Goal: Navigation & Orientation: Find specific page/section

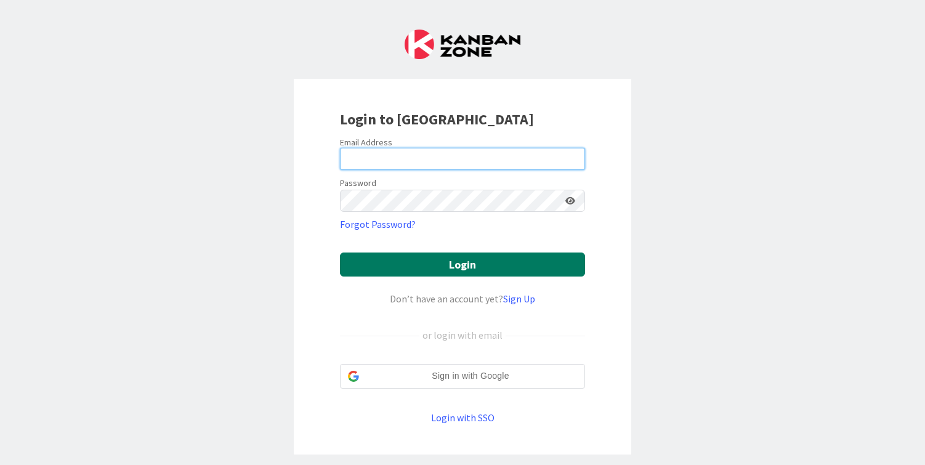
type input "[PERSON_NAME][EMAIL_ADDRESS][DOMAIN_NAME]"
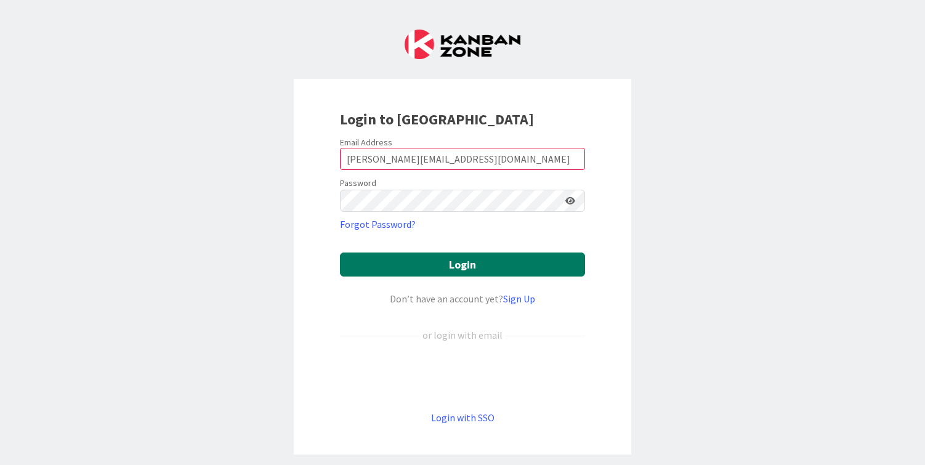
click at [376, 269] on button "Login" at bounding box center [462, 265] width 245 height 24
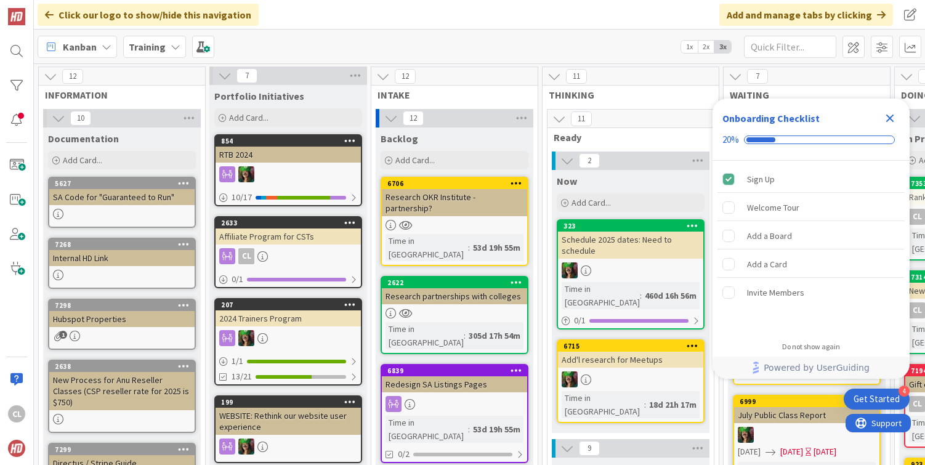
click at [156, 55] on div "Training" at bounding box center [154, 47] width 63 height 22
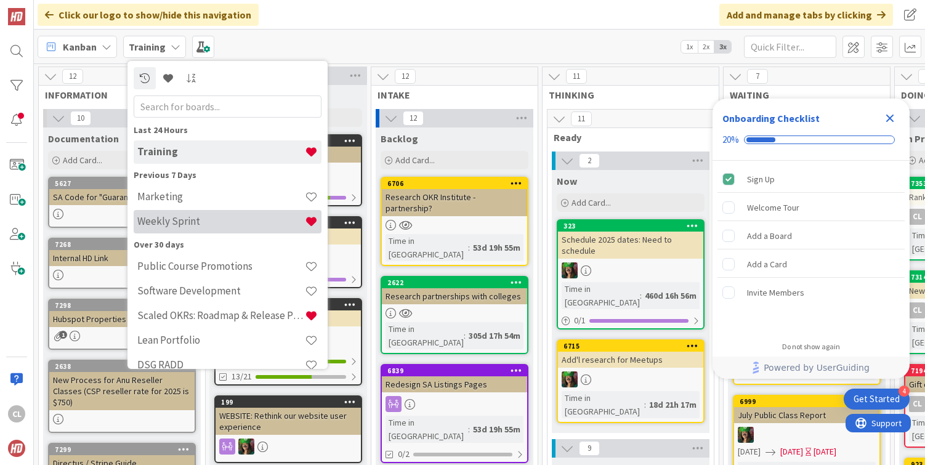
click at [156, 222] on h4 "Weekly Sprint" at bounding box center [221, 221] width 168 height 12
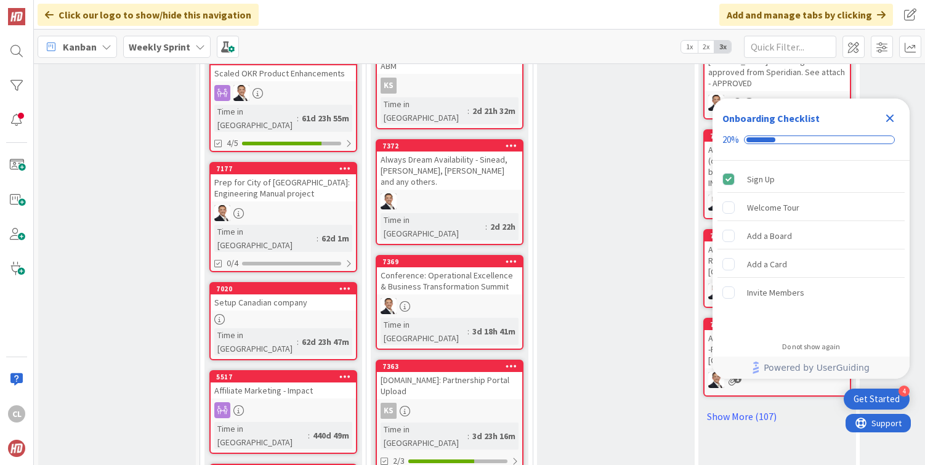
scroll to position [617, 0]
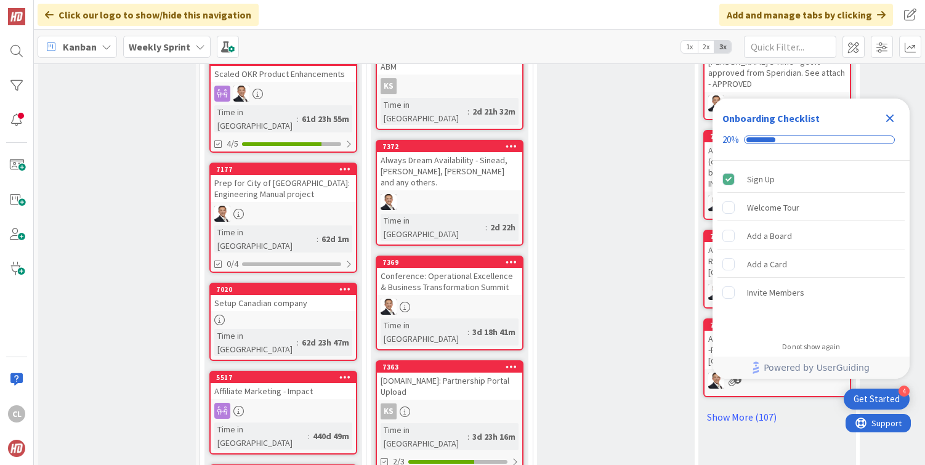
click at [461, 268] on div "Conference: Operational Excellence & Business Transformation Summit" at bounding box center [449, 281] width 145 height 27
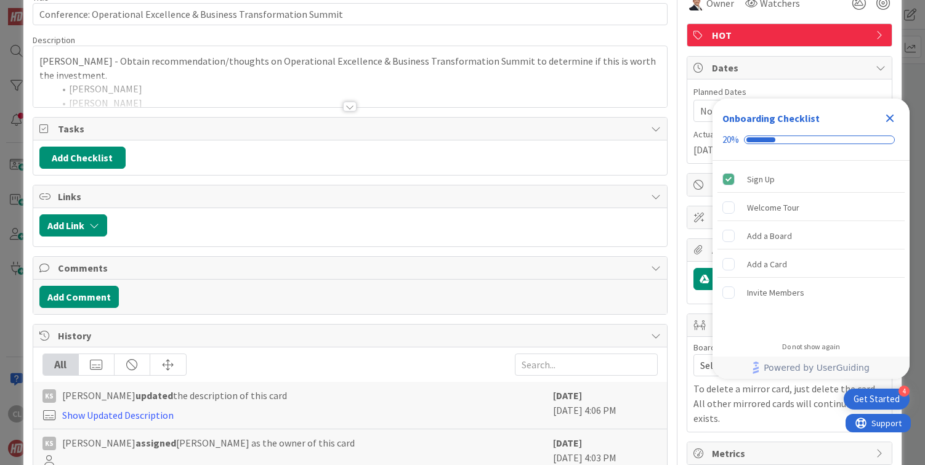
scroll to position [60, 0]
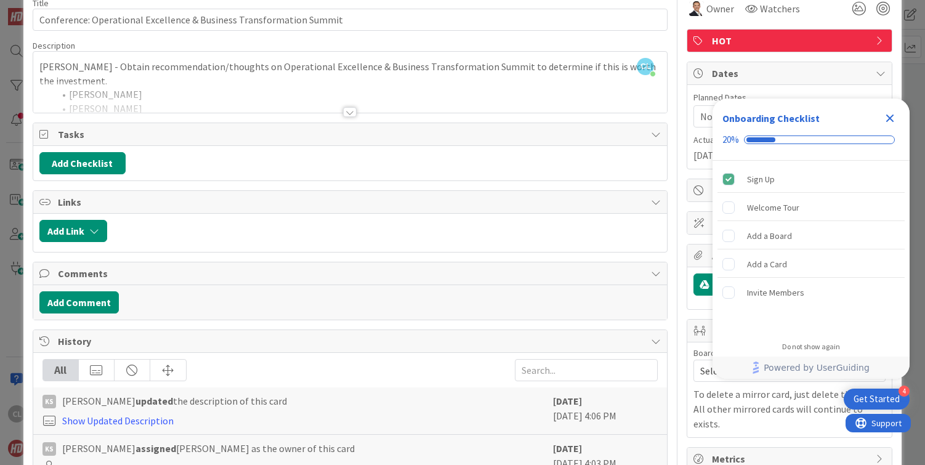
click at [388, 98] on div at bounding box center [350, 96] width 635 height 31
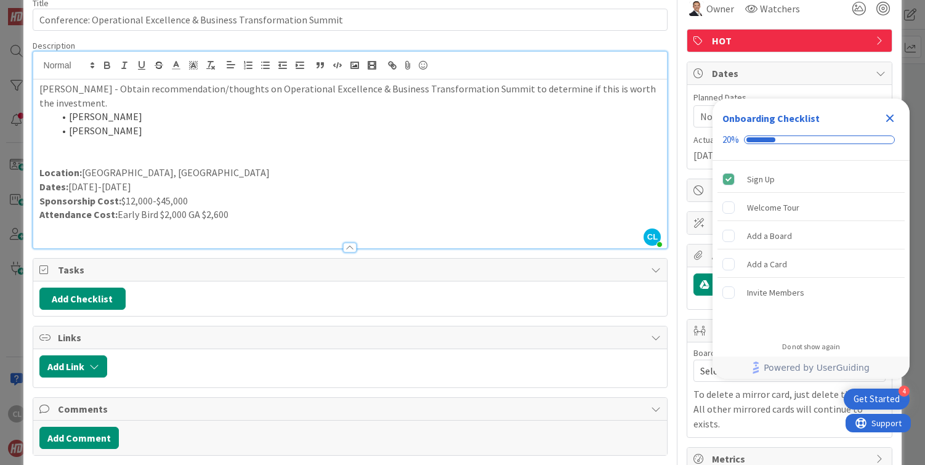
type input "Conference: Operational Excellence & Business Transformation Summit"
click at [891, 118] on icon "Close Checklist" at bounding box center [891, 119] width 8 height 8
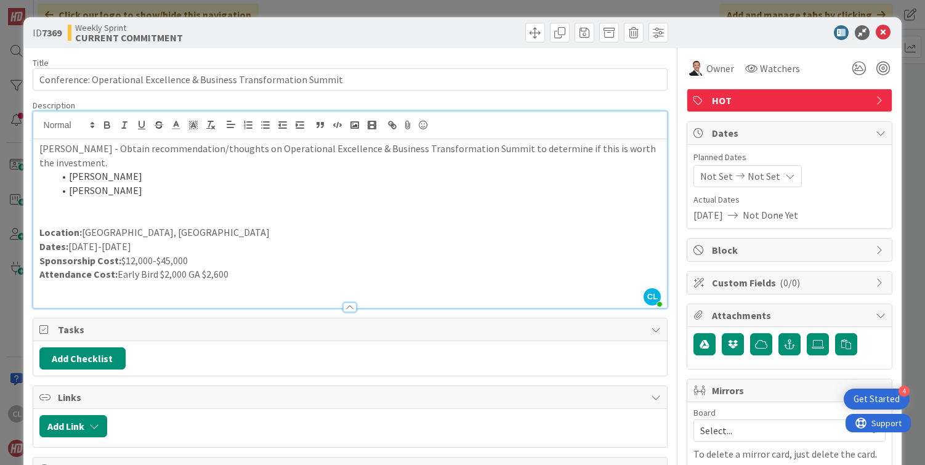
scroll to position [0, 0]
click at [885, 29] on icon at bounding box center [883, 32] width 15 height 15
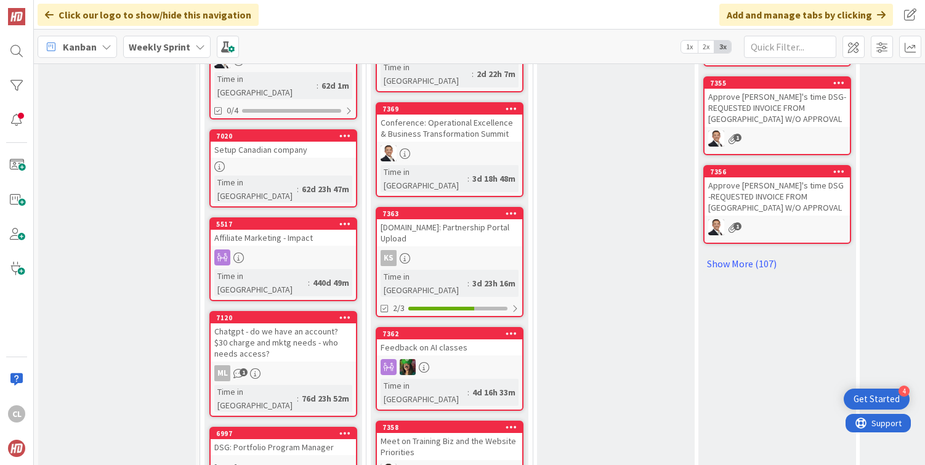
scroll to position [773, 0]
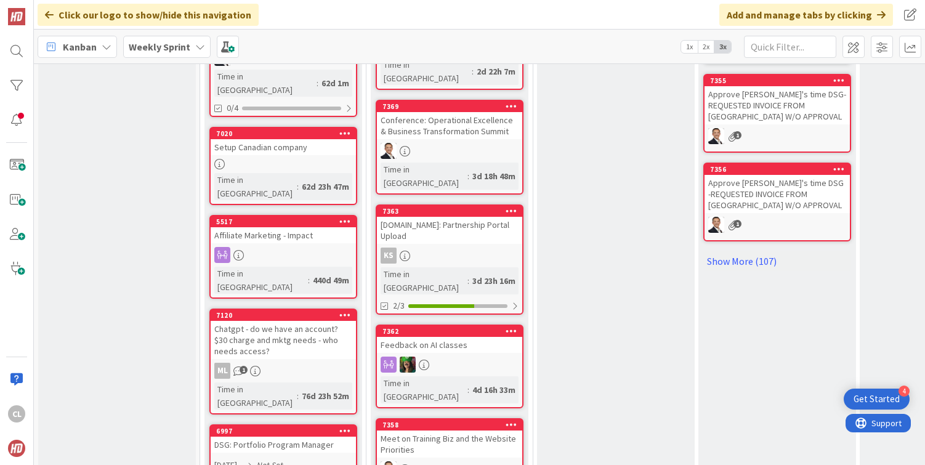
click at [463, 337] on div "Feedback on AI classes" at bounding box center [449, 345] width 145 height 16
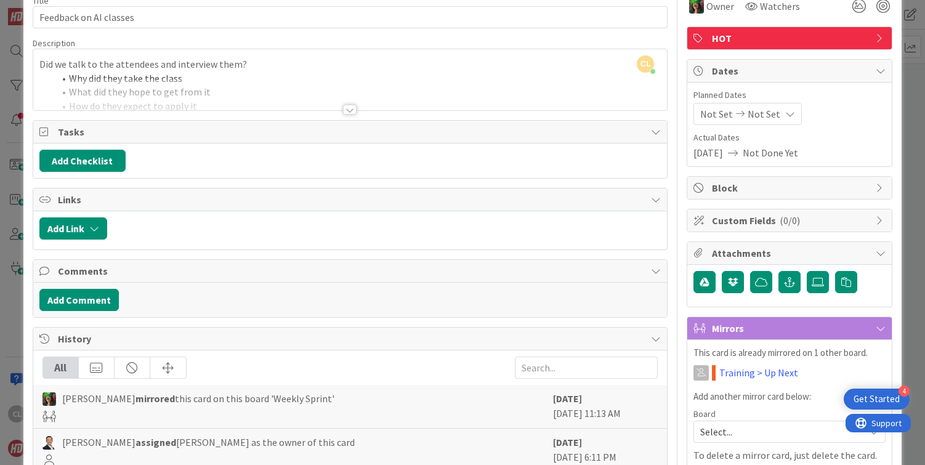
scroll to position [33, 0]
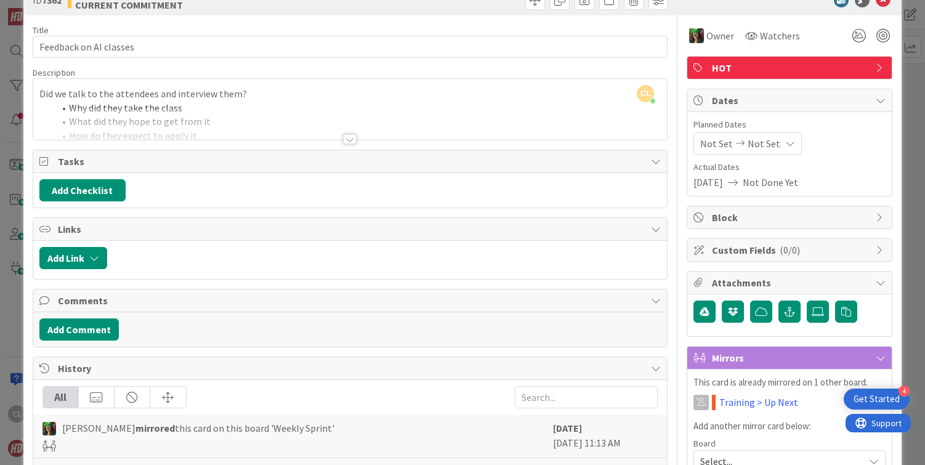
click at [338, 124] on div at bounding box center [350, 123] width 635 height 31
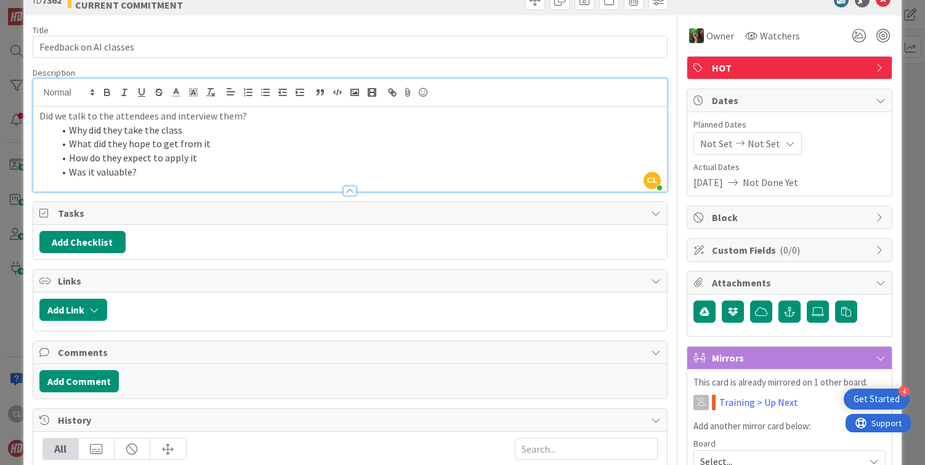
scroll to position [0, 0]
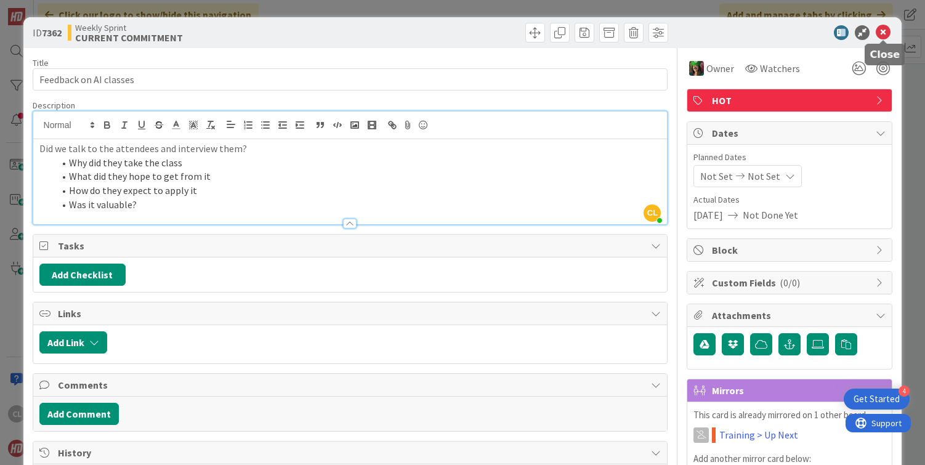
click at [884, 35] on icon at bounding box center [883, 32] width 15 height 15
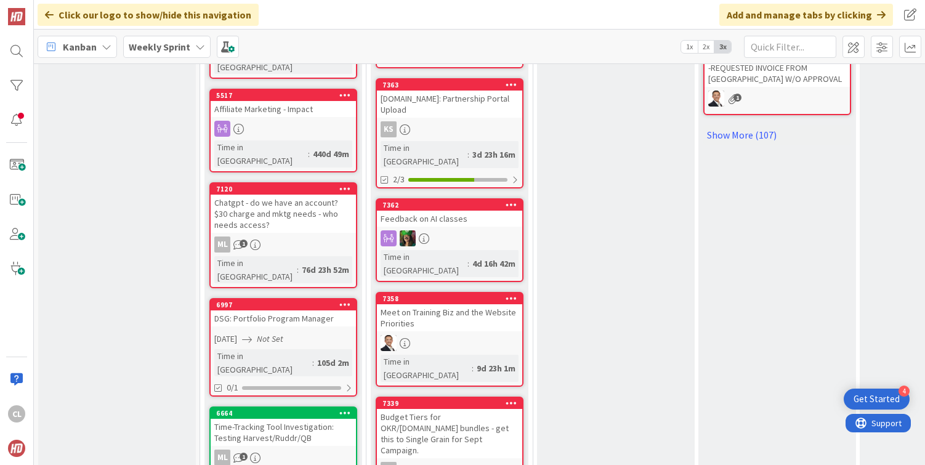
scroll to position [905, 0]
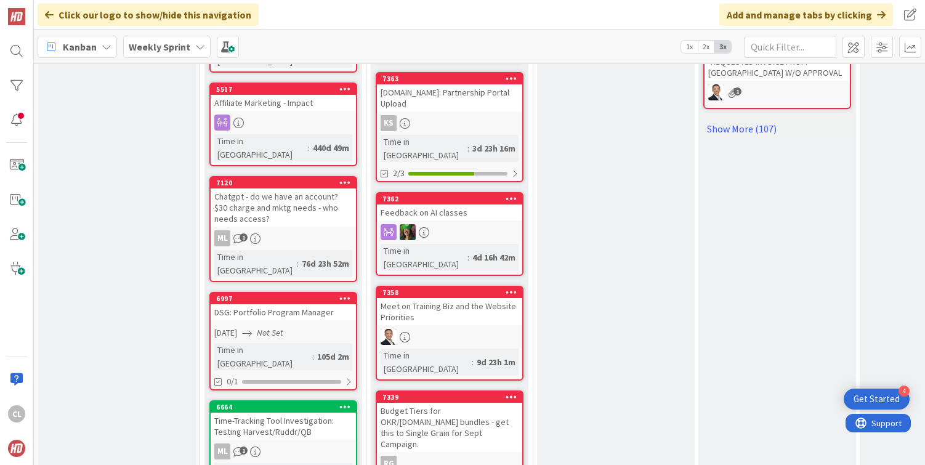
click at [465, 298] on div "Meet on Training Biz and the Website Priorities" at bounding box center [449, 311] width 145 height 27
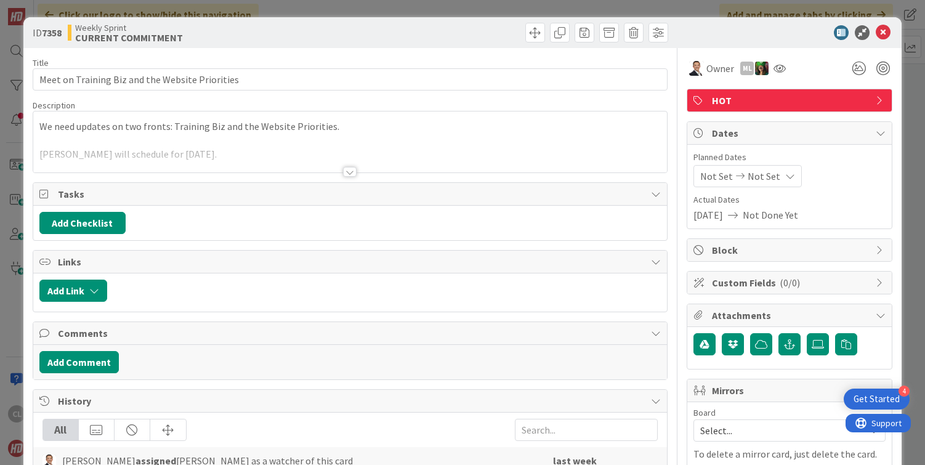
click at [264, 166] on div at bounding box center [350, 156] width 635 height 31
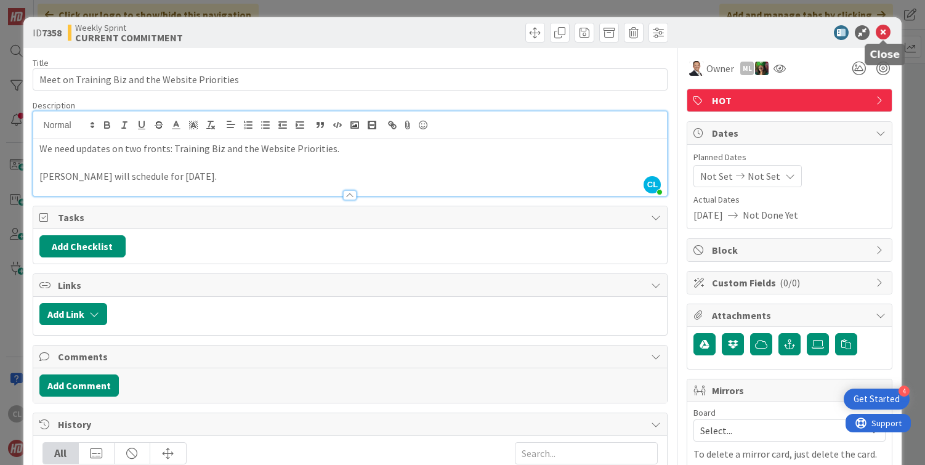
click at [885, 34] on icon at bounding box center [883, 32] width 15 height 15
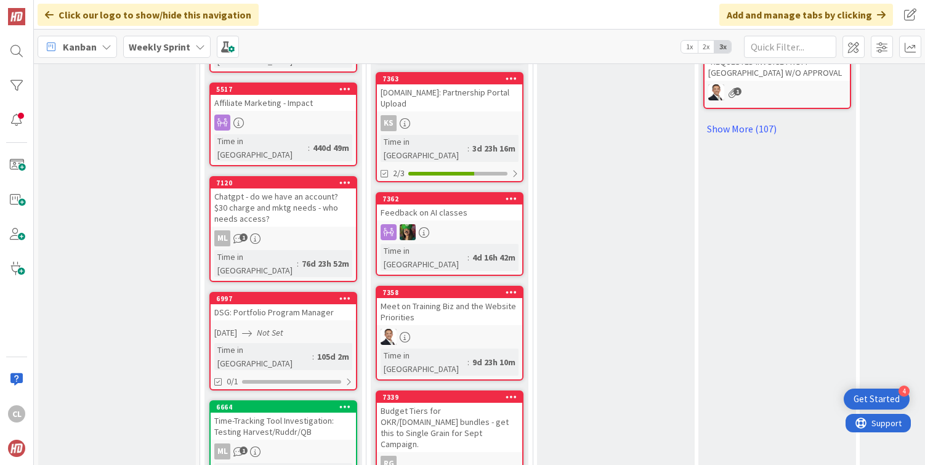
click at [471, 298] on div "Meet on Training Biz and the Website Priorities" at bounding box center [449, 311] width 145 height 27
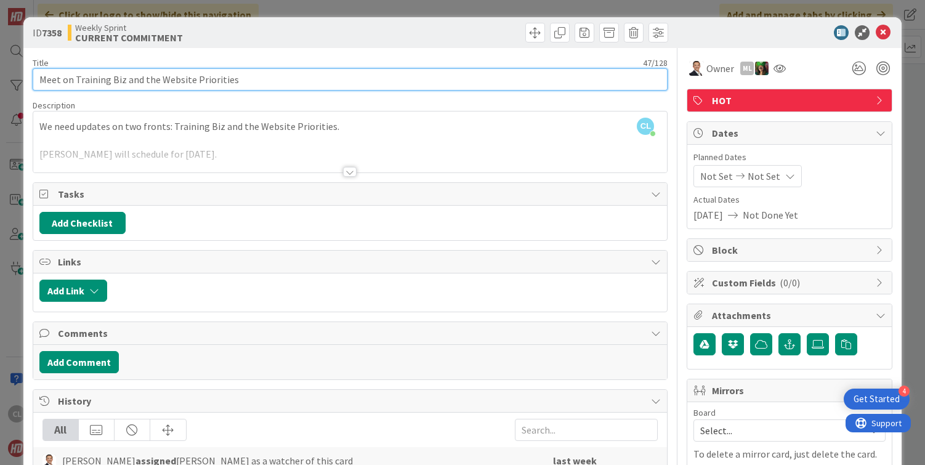
drag, startPoint x: 123, startPoint y: 77, endPoint x: 74, endPoint y: 81, distance: 49.4
click at [74, 81] on input "Meet on Training Biz and the Website Priorities" at bounding box center [351, 79] width 636 height 22
click at [219, 87] on input "Meet on Training Biz and the Website Priorities" at bounding box center [351, 79] width 636 height 22
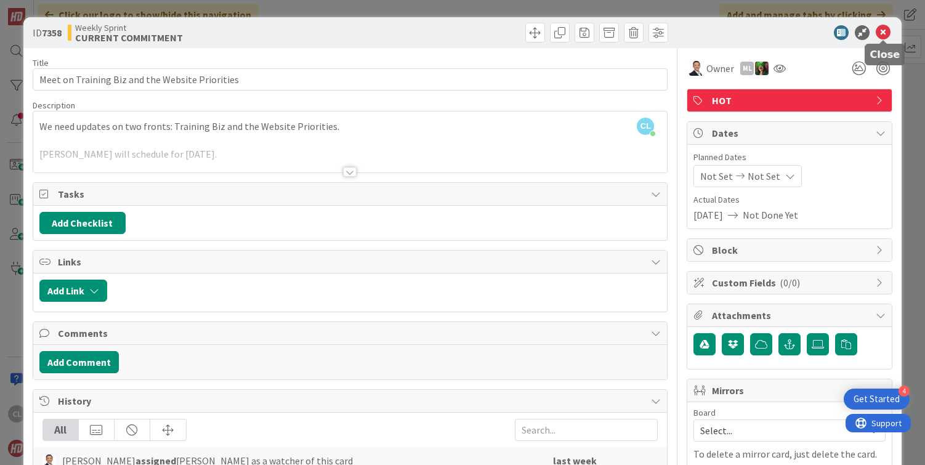
click at [884, 31] on icon at bounding box center [883, 32] width 15 height 15
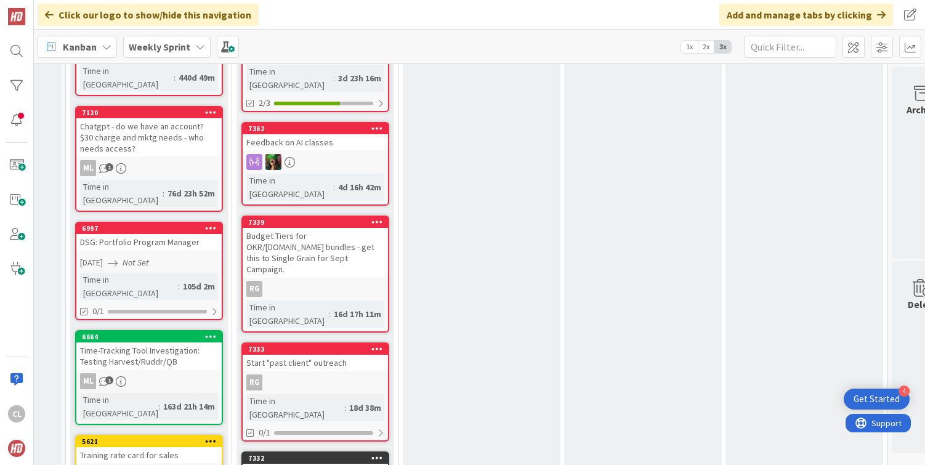
scroll to position [980, 133]
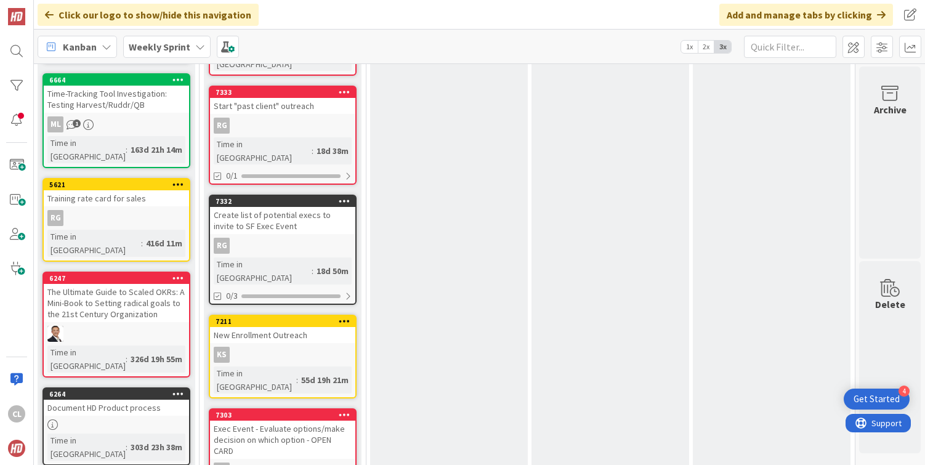
scroll to position [1235, 167]
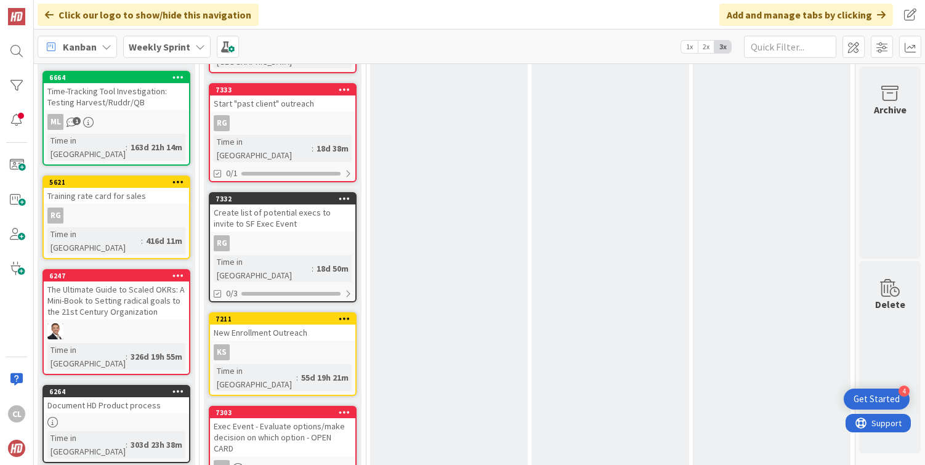
click at [278, 418] on div "Exec Event - Evaluate options/make decision on which option - OPEN CARD" at bounding box center [282, 437] width 145 height 38
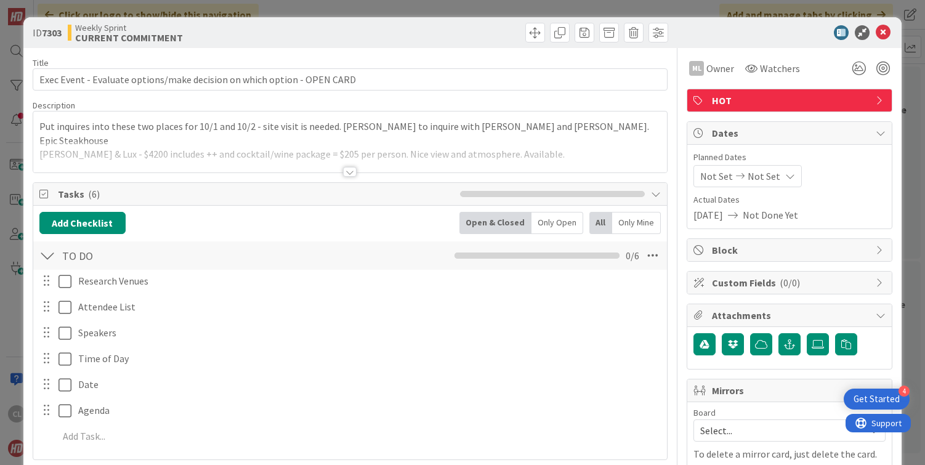
click at [393, 160] on div at bounding box center [350, 156] width 635 height 31
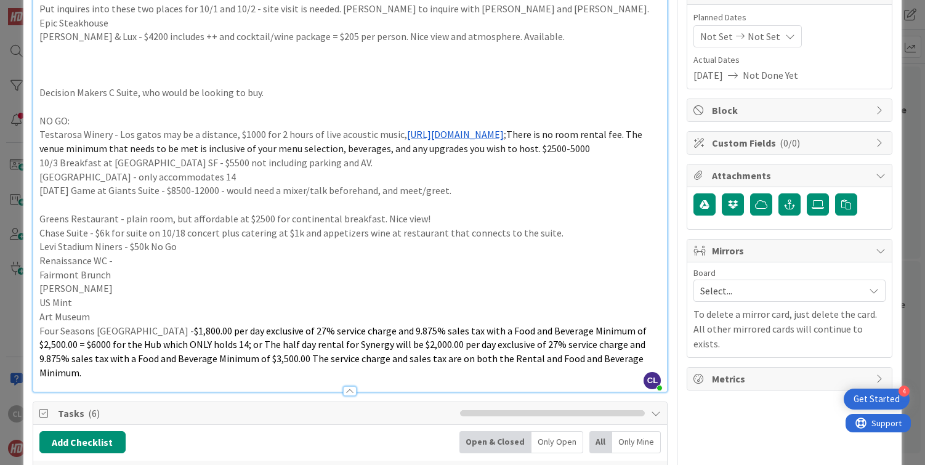
scroll to position [135, 0]
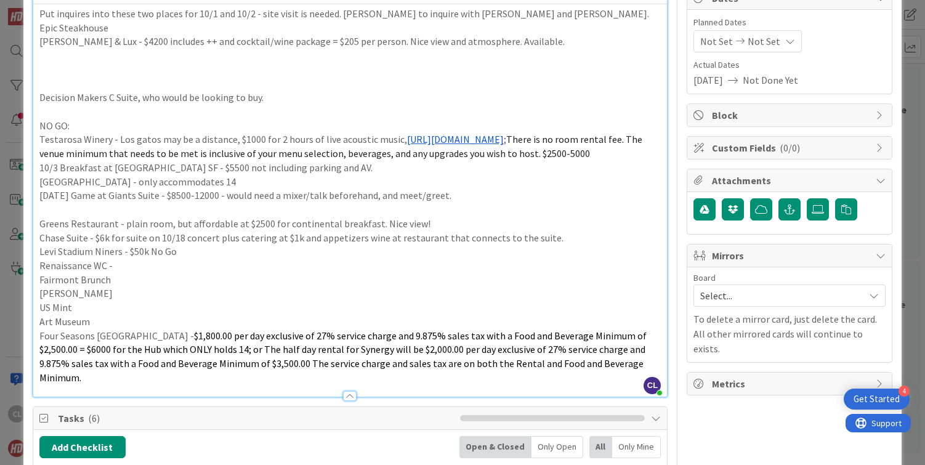
click at [213, 189] on p "[GEOGRAPHIC_DATA] - only accommodates 14" at bounding box center [350, 182] width 622 height 14
click at [295, 189] on p "[GEOGRAPHIC_DATA] - only accommodates 14" at bounding box center [350, 182] width 622 height 14
drag, startPoint x: 459, startPoint y: 212, endPoint x: 26, endPoint y: 205, distance: 432.6
click at [127, 175] on p "10/3 Breakfast at [GEOGRAPHIC_DATA] SF - $5500 not including parking and AV." at bounding box center [350, 168] width 622 height 14
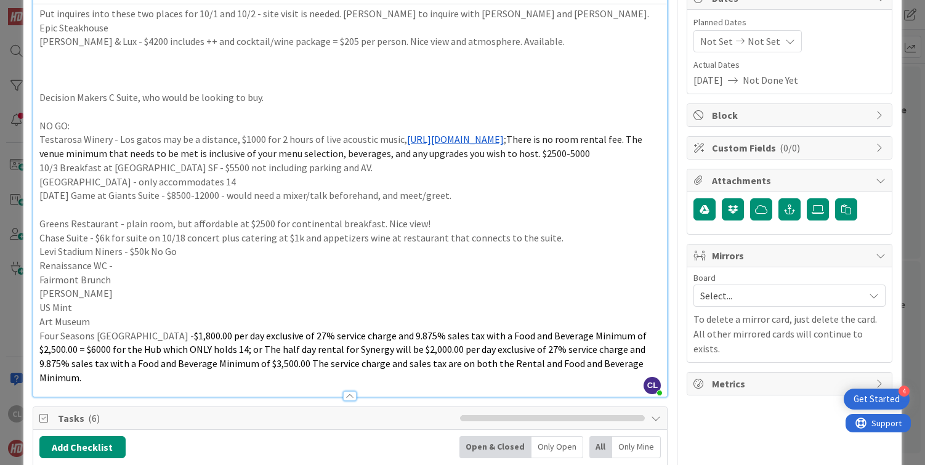
click at [219, 189] on p "[GEOGRAPHIC_DATA] - only accommodates 14" at bounding box center [350, 182] width 622 height 14
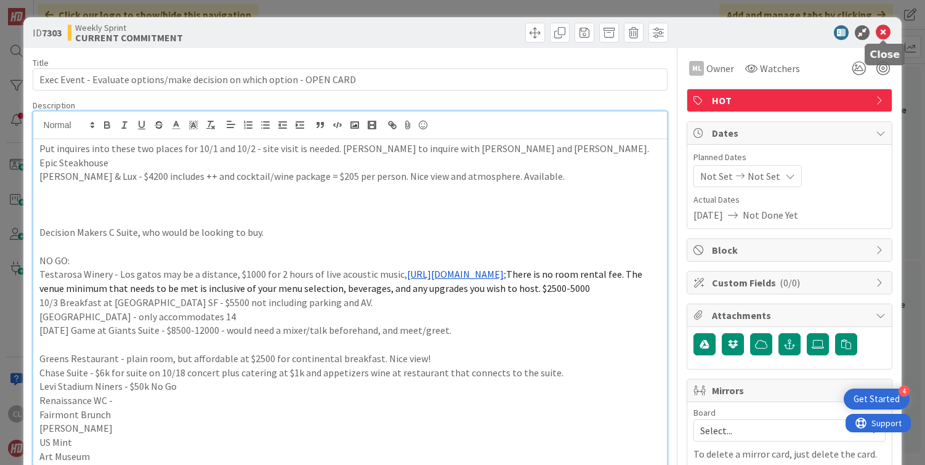
click at [885, 31] on icon at bounding box center [883, 32] width 15 height 15
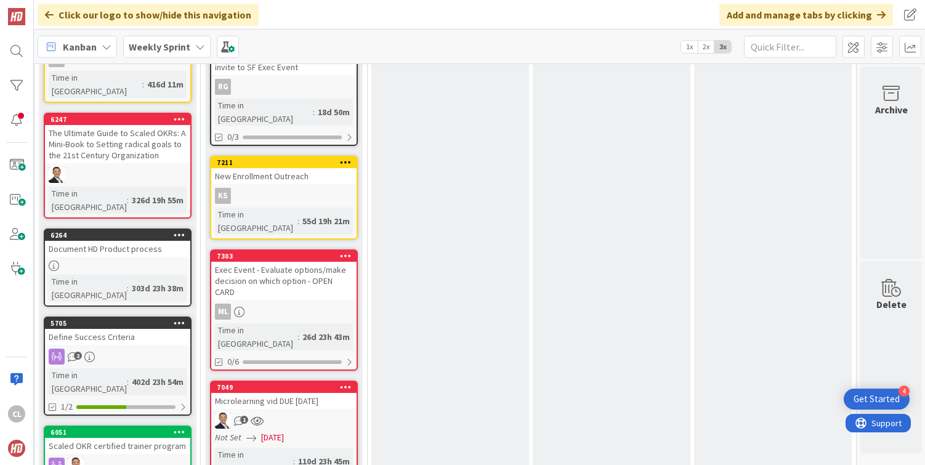
scroll to position [1390, 166]
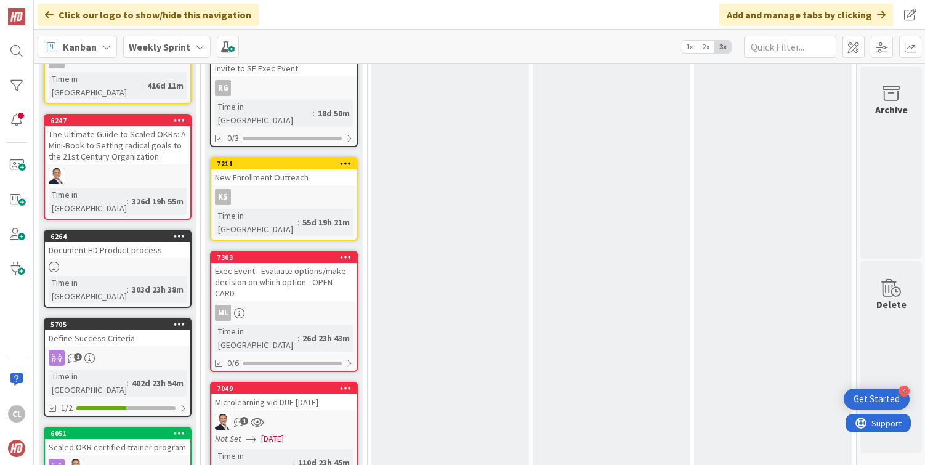
click at [290, 382] on link "7049 Microlearning vid DUE [DATE] 1 Not Set [DATE] Time in [GEOGRAPHIC_DATA] : …" at bounding box center [284, 431] width 148 height 99
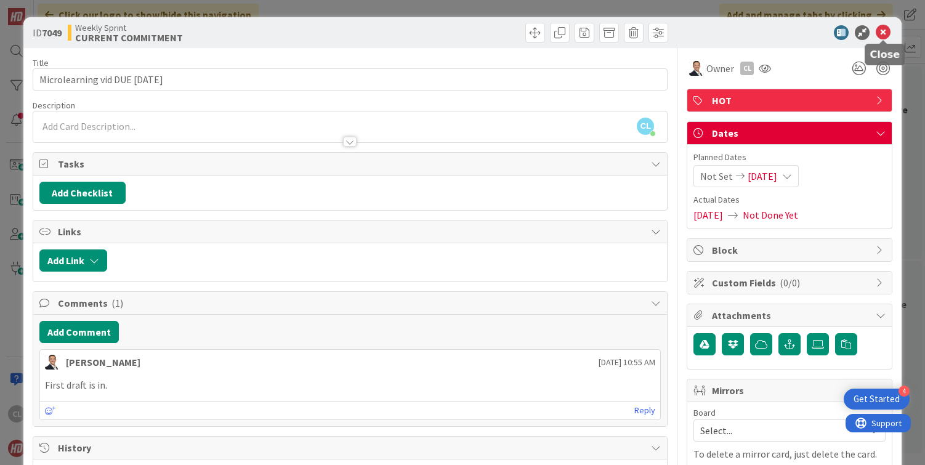
click at [888, 27] on icon at bounding box center [883, 32] width 15 height 15
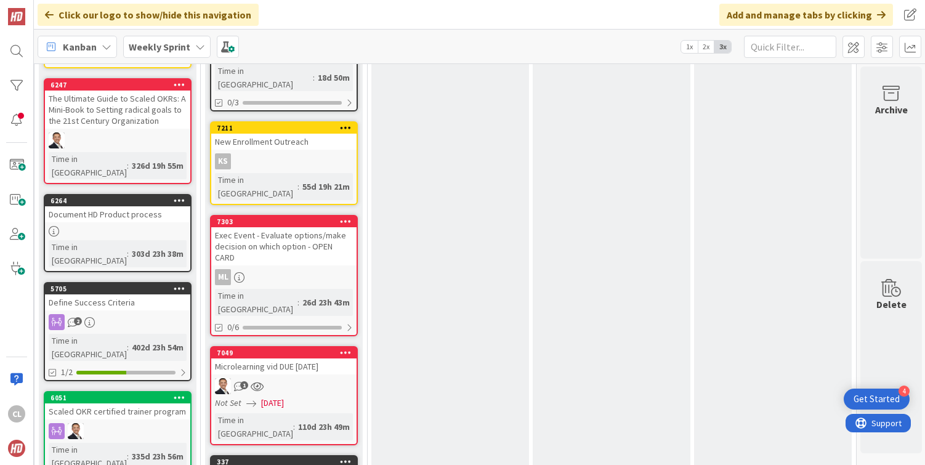
scroll to position [1424, 166]
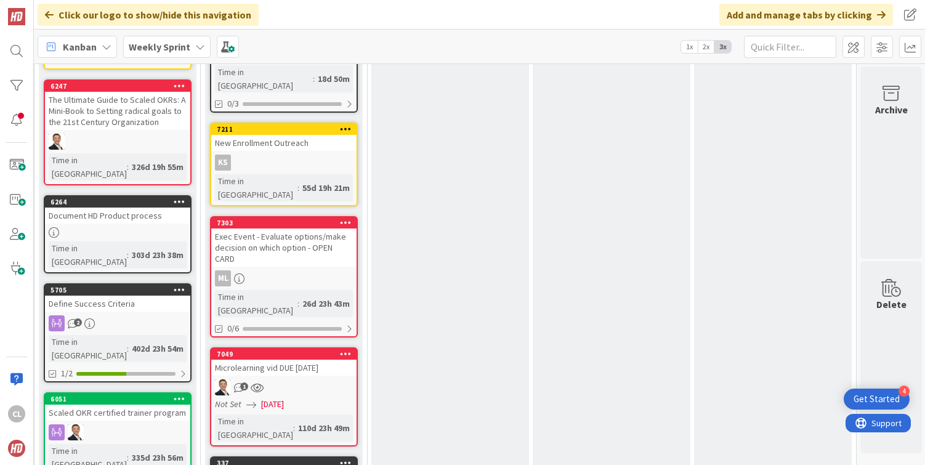
click at [303, 398] on div "Not Set [DATE]" at bounding box center [286, 404] width 142 height 13
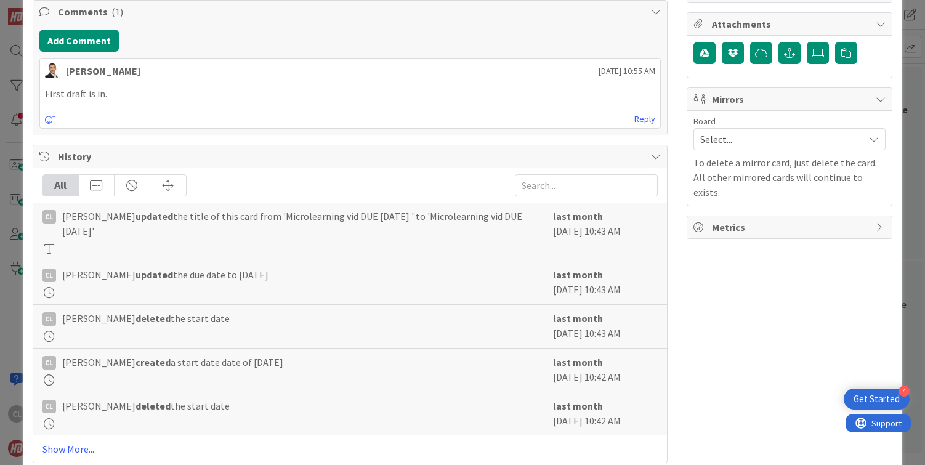
scroll to position [348, 0]
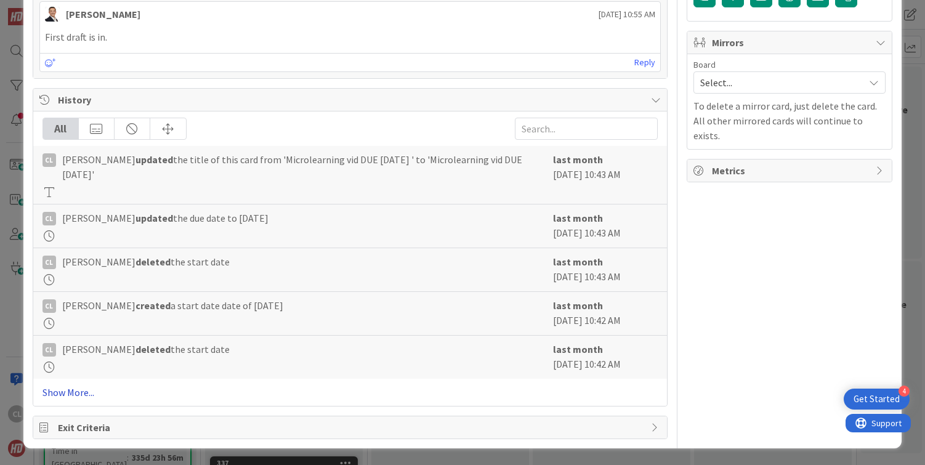
click at [62, 392] on link "Show More..." at bounding box center [351, 392] width 616 height 15
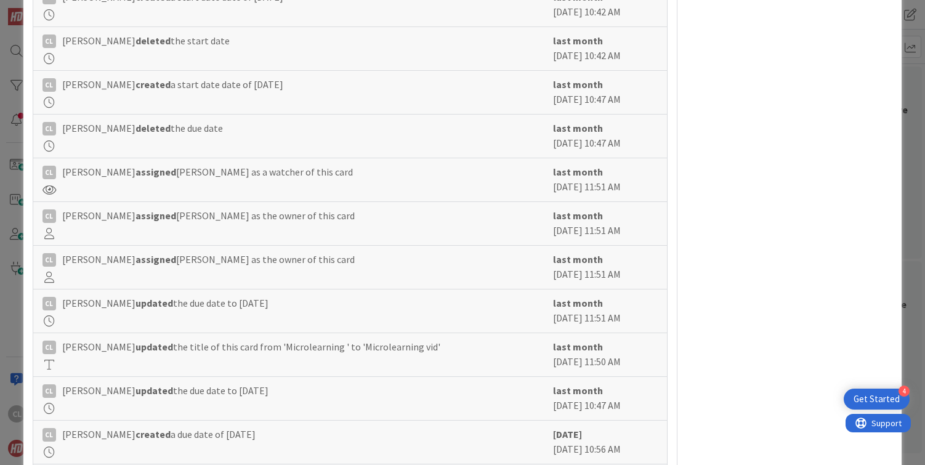
scroll to position [792, 0]
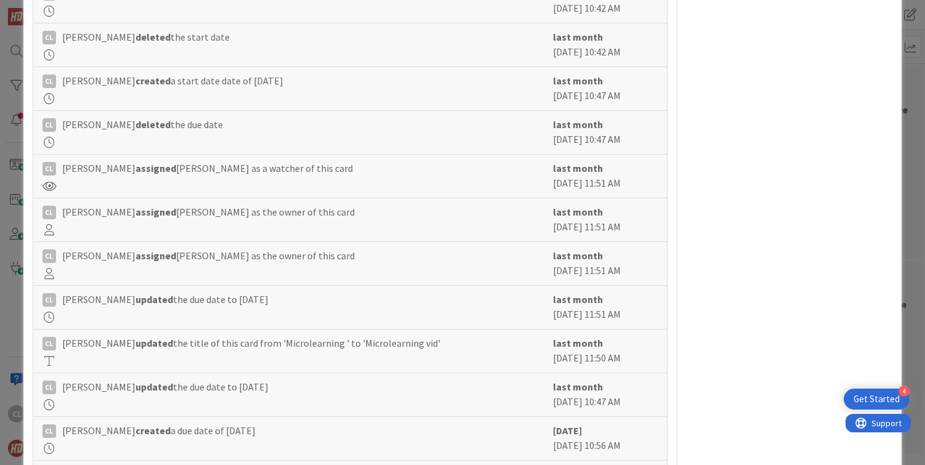
drag, startPoint x: 657, startPoint y: 366, endPoint x: 550, endPoint y: 344, distance: 109.5
click at [551, 344] on div "[PERSON_NAME] [PERSON_NAME] updated the title of this card from 'Microlearning …" at bounding box center [350, 352] width 635 height 44
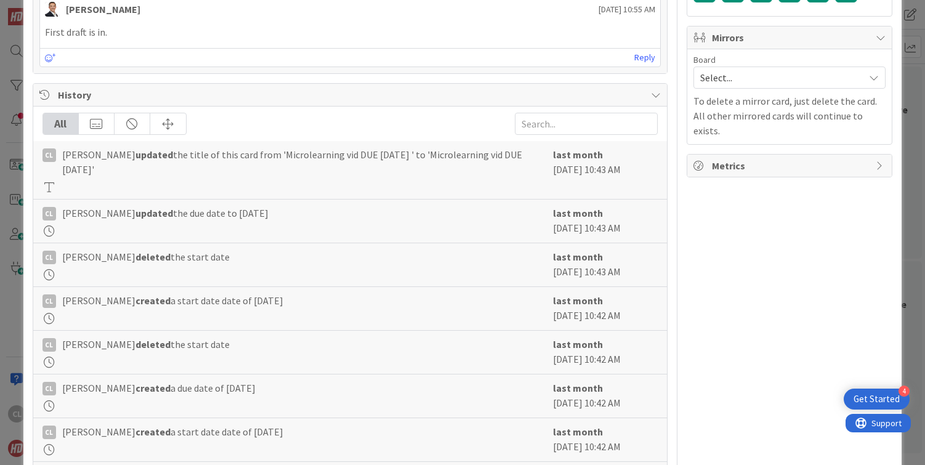
scroll to position [0, 0]
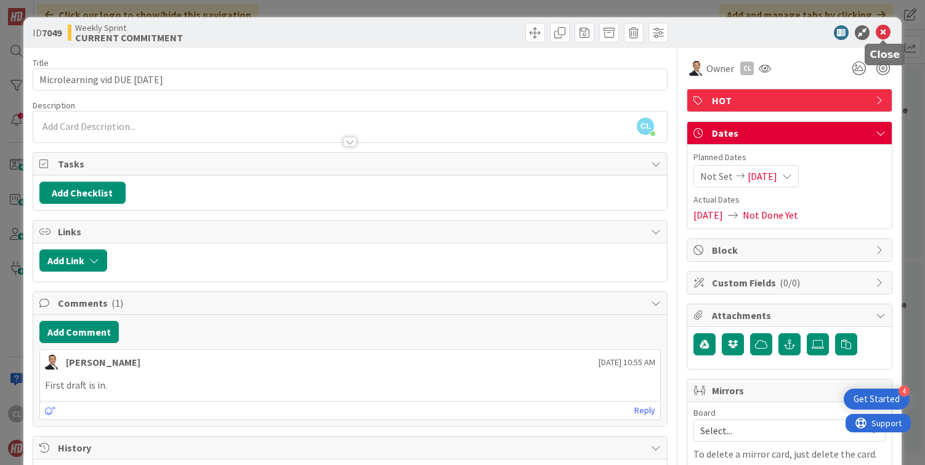
click at [884, 30] on icon at bounding box center [883, 32] width 15 height 15
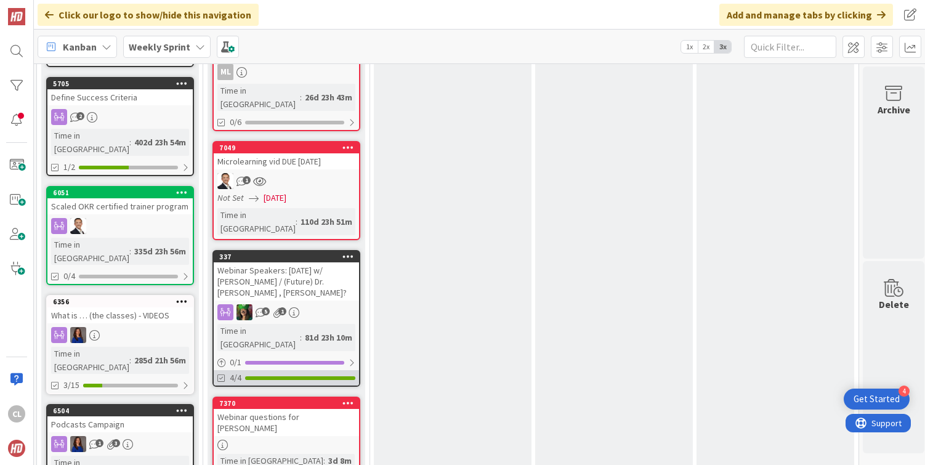
scroll to position [1620, 163]
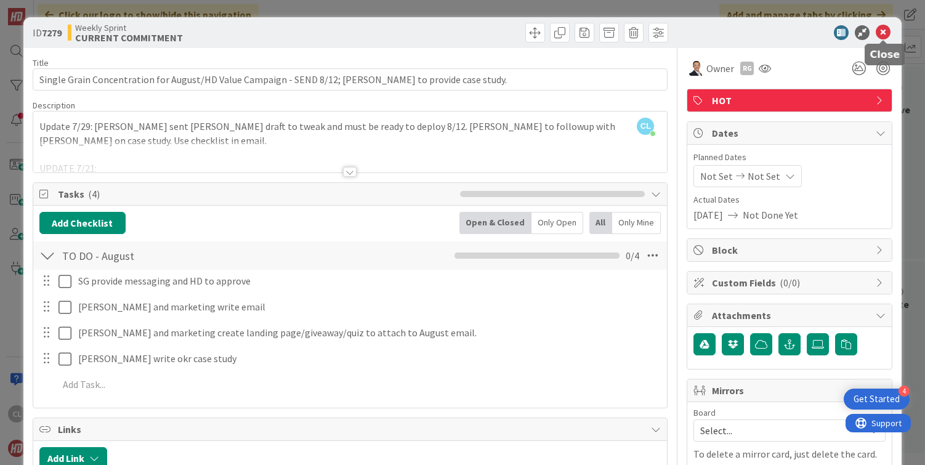
click at [878, 36] on icon at bounding box center [883, 32] width 15 height 15
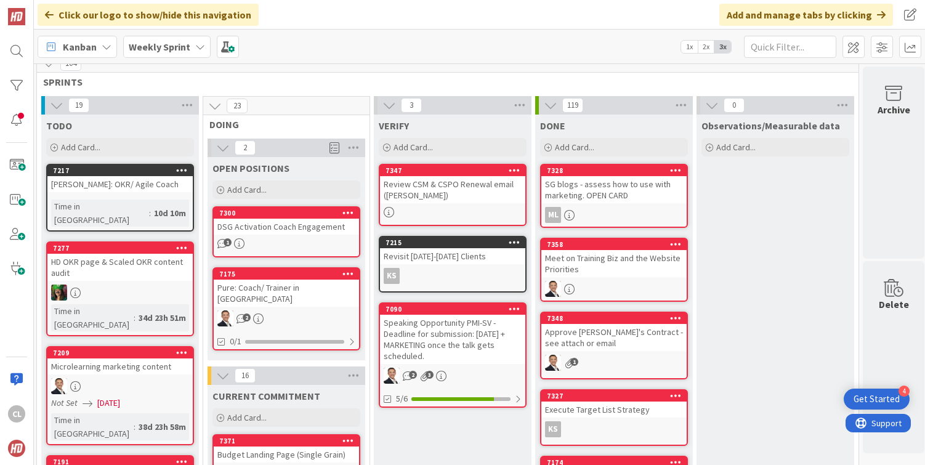
scroll to position [0, 163]
